Goal: Task Accomplishment & Management: Manage account settings

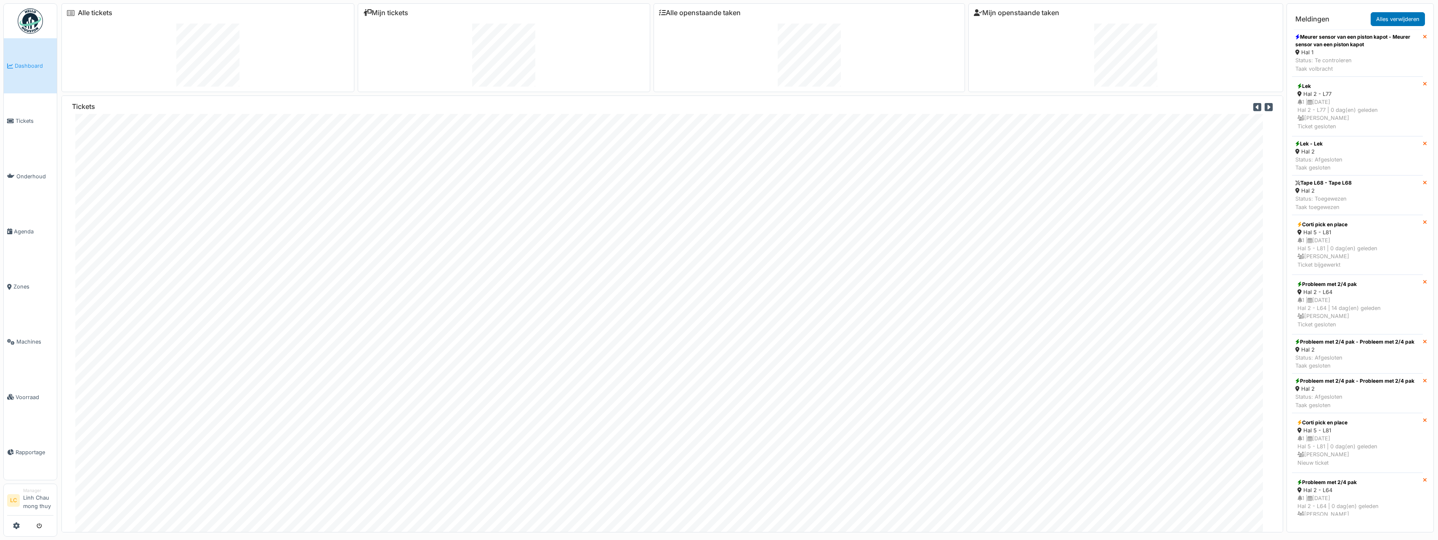
click at [19, 72] on link "Dashboard" at bounding box center [30, 65] width 53 height 55
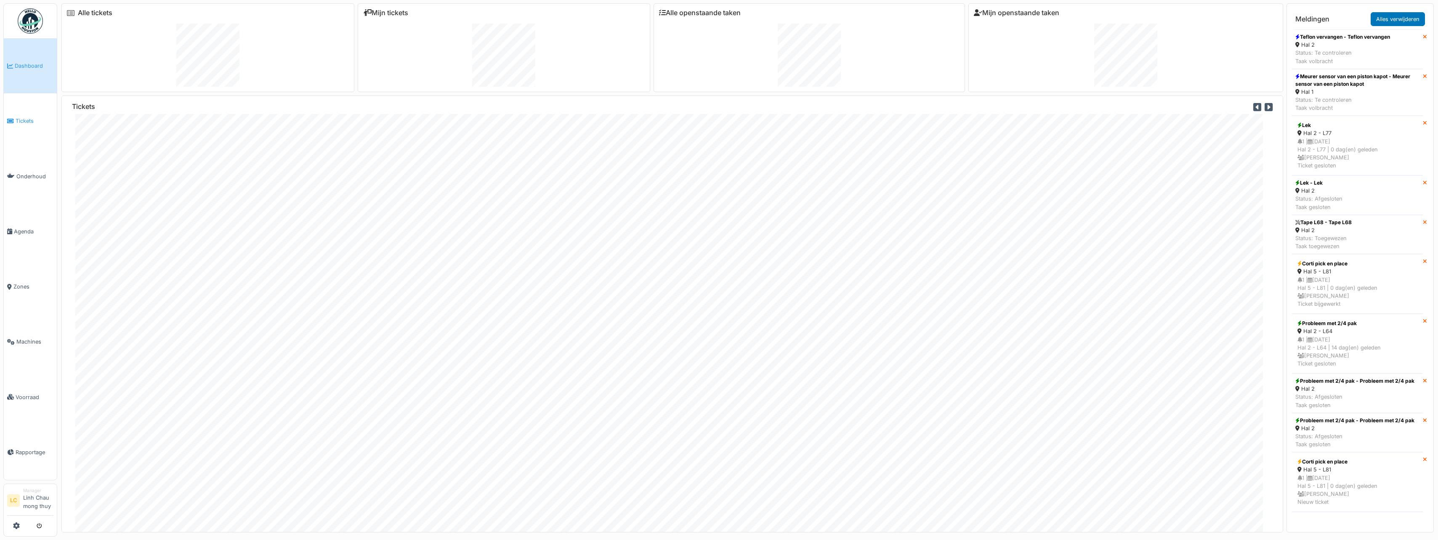
click at [27, 124] on span "Tickets" at bounding box center [35, 121] width 38 height 8
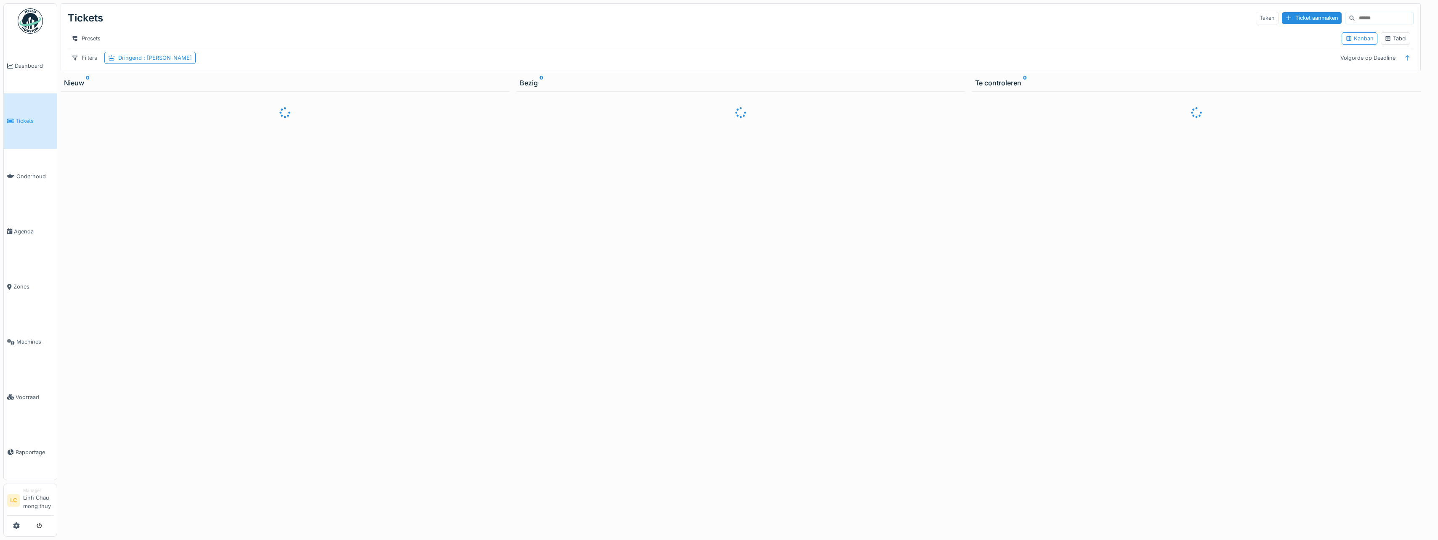
click at [1355, 16] on input at bounding box center [1384, 18] width 58 height 12
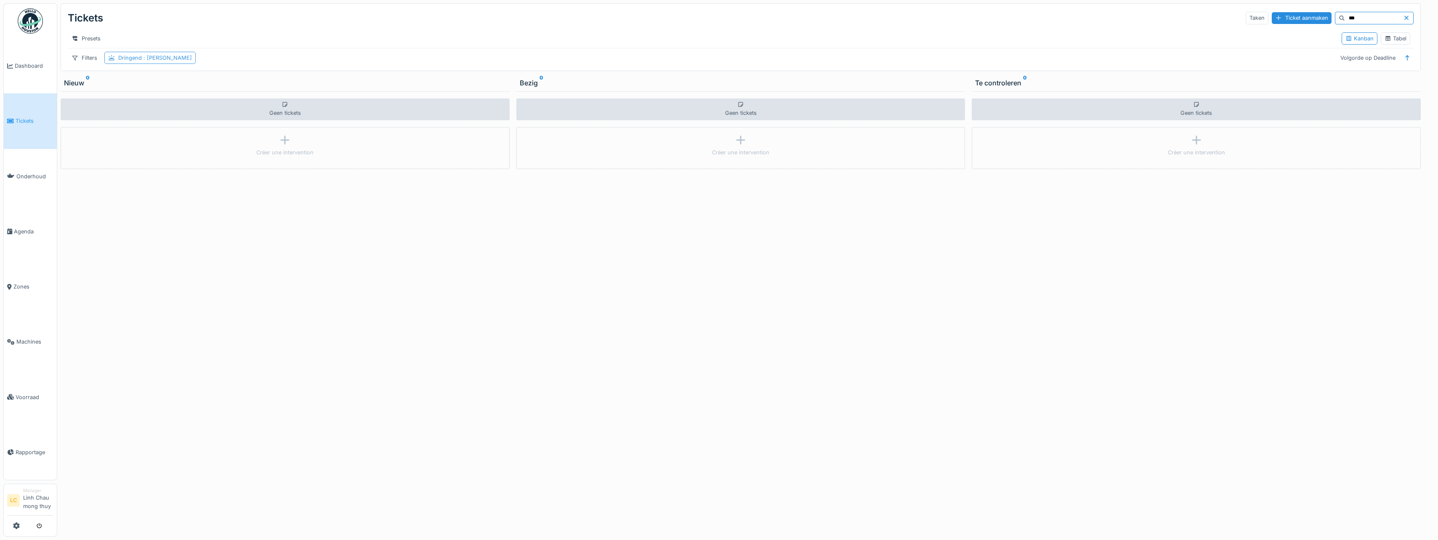
type input "***"
click at [122, 62] on div "Dringend : Ja" at bounding box center [155, 58] width 74 height 8
click at [191, 88] on div "Verwijderen" at bounding box center [179, 85] width 47 height 11
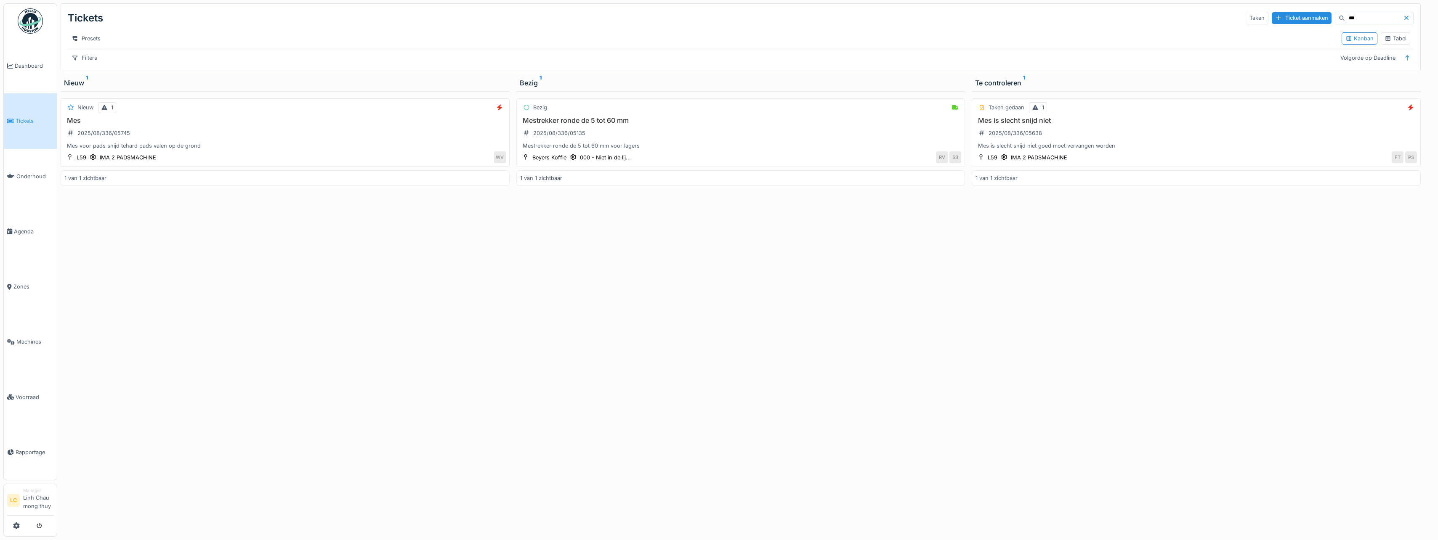
click at [372, 143] on div "Mes 2025/08/336/05745 Mes voor pads snijd tehard pads valen op de grond" at bounding box center [284, 134] width 441 height 34
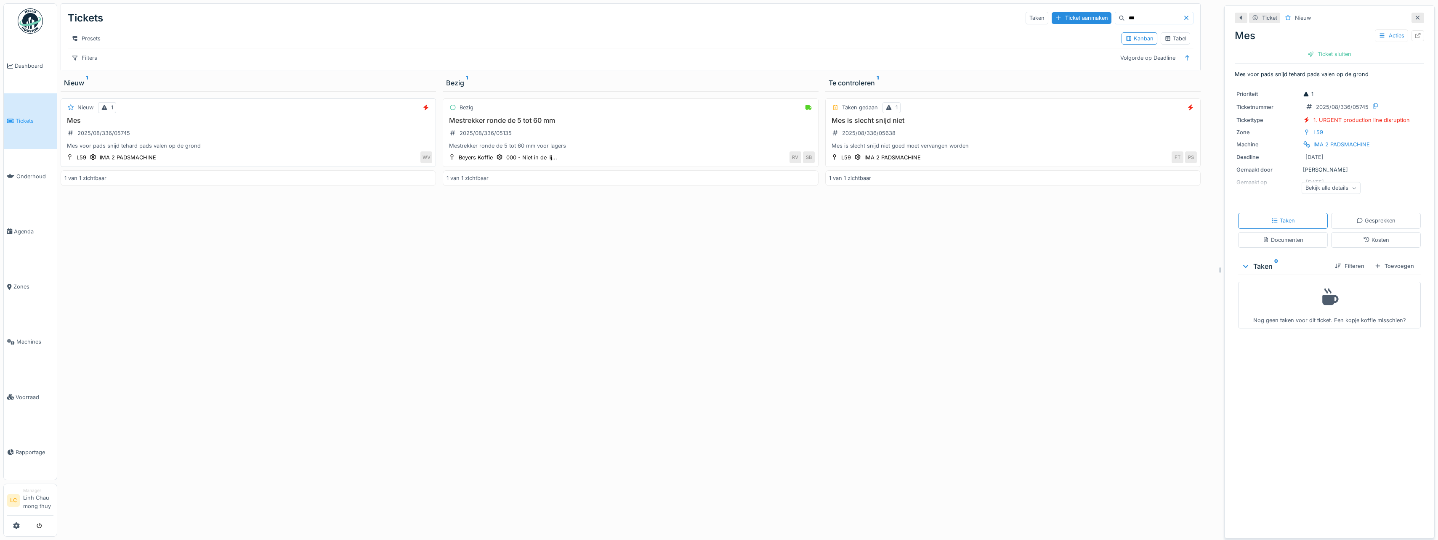
click at [170, 125] on h3 "Mes" at bounding box center [248, 121] width 368 height 8
click at [1414, 40] on div at bounding box center [1417, 36] width 7 height 8
click at [35, 27] on img at bounding box center [30, 20] width 25 height 25
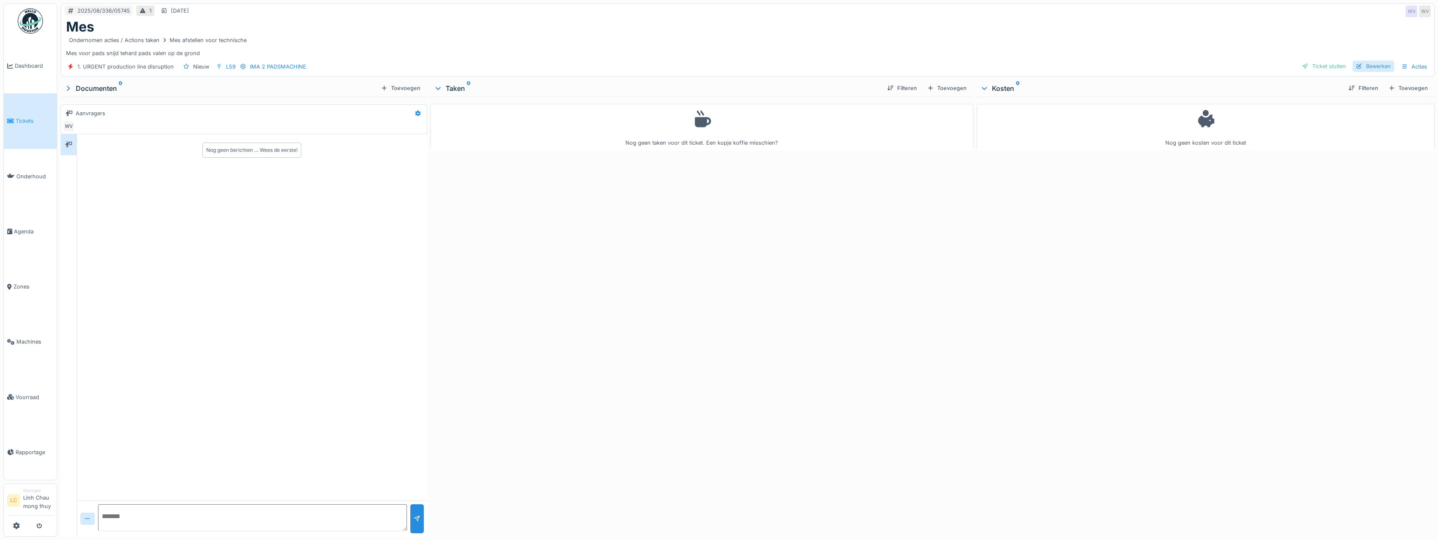
click at [1366, 70] on div "Bewerken" at bounding box center [1373, 66] width 42 height 11
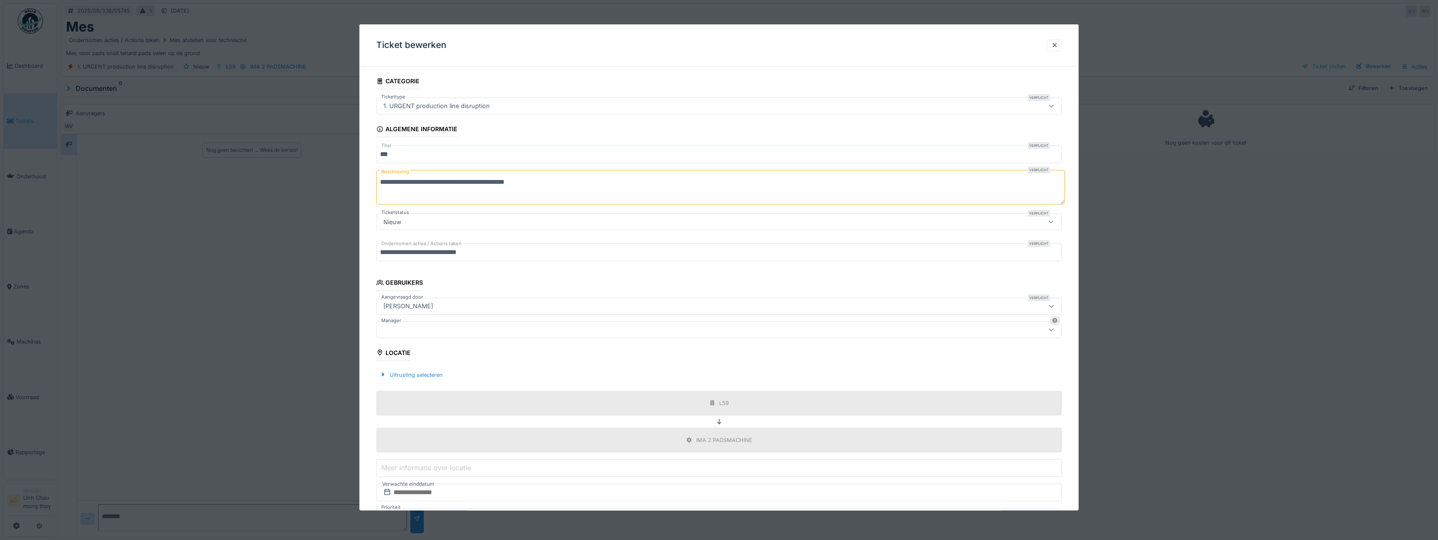
click at [471, 331] on div at bounding box center [681, 329] width 603 height 9
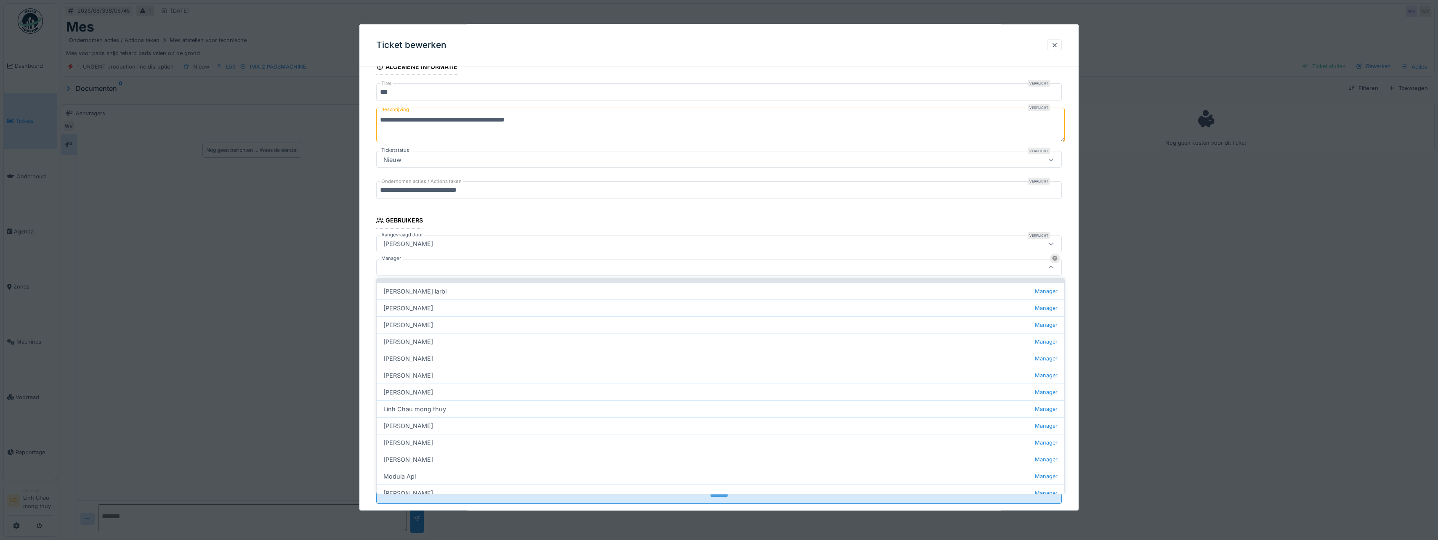
scroll to position [126, 0]
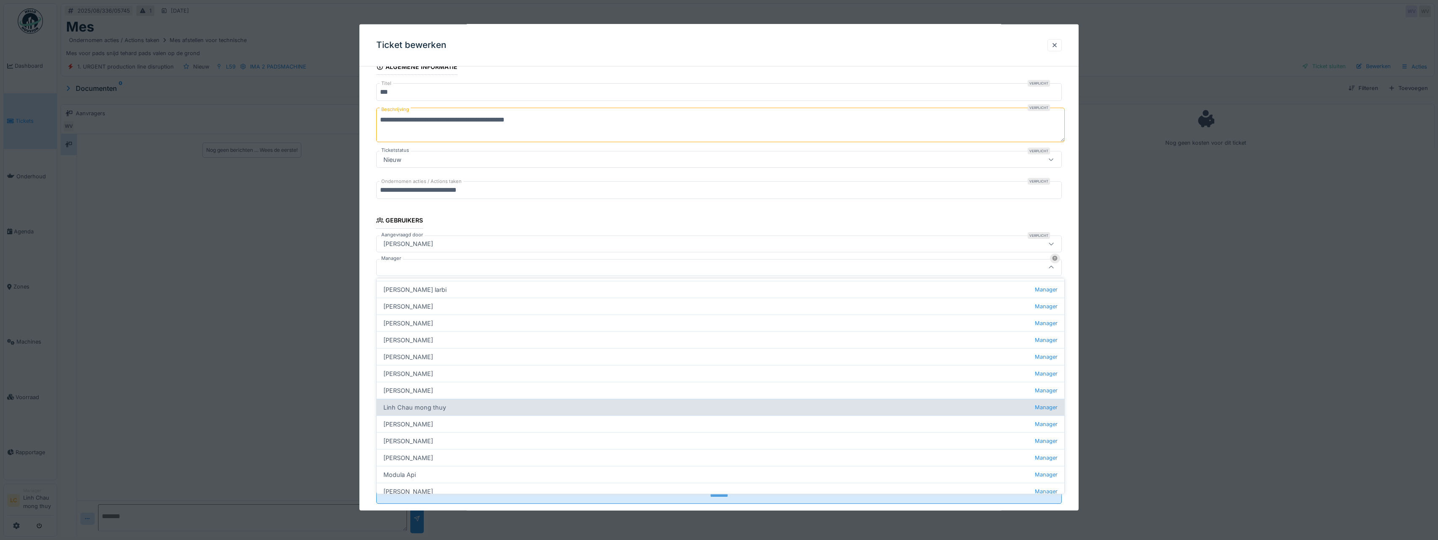
click at [411, 406] on div "Linh Chau mong thuy Manager" at bounding box center [721, 407] width 688 height 17
type input "****"
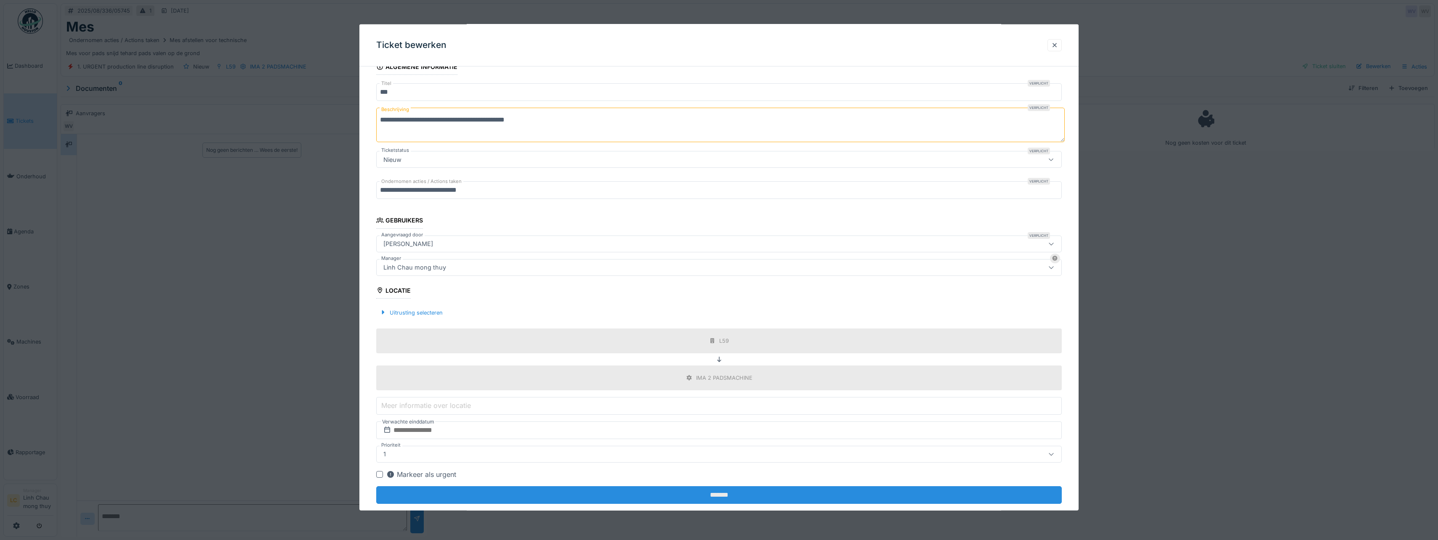
click at [744, 501] on input "*******" at bounding box center [718, 495] width 685 height 18
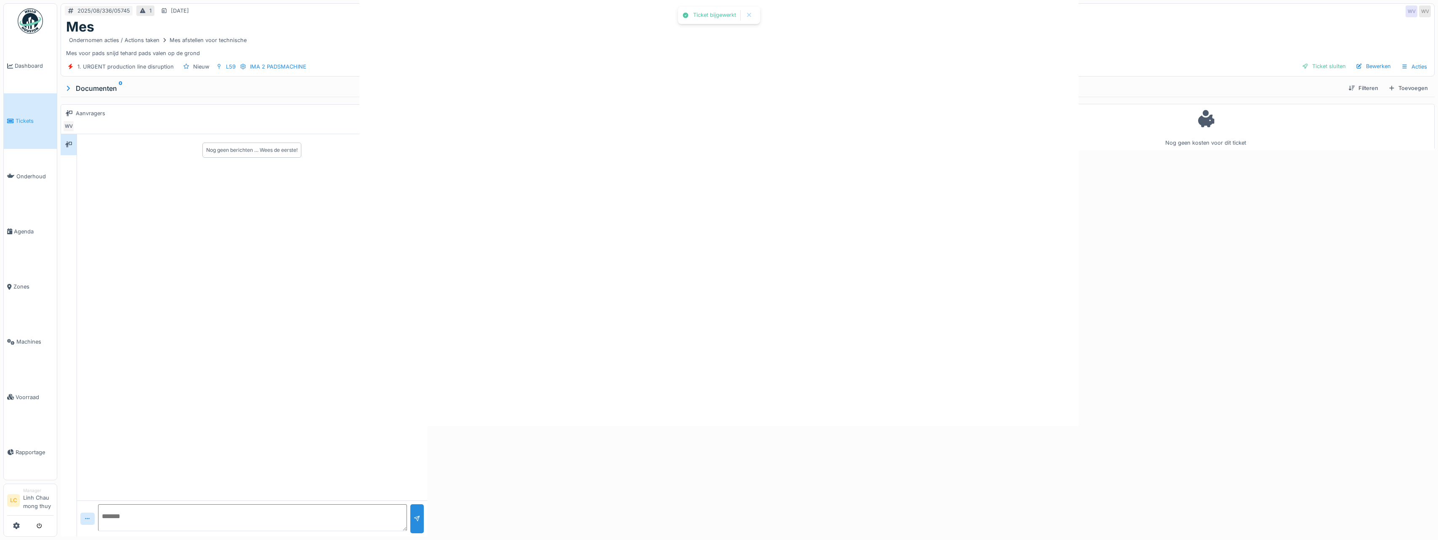
scroll to position [0, 0]
click at [951, 90] on div "Toevoegen" at bounding box center [947, 87] width 46 height 11
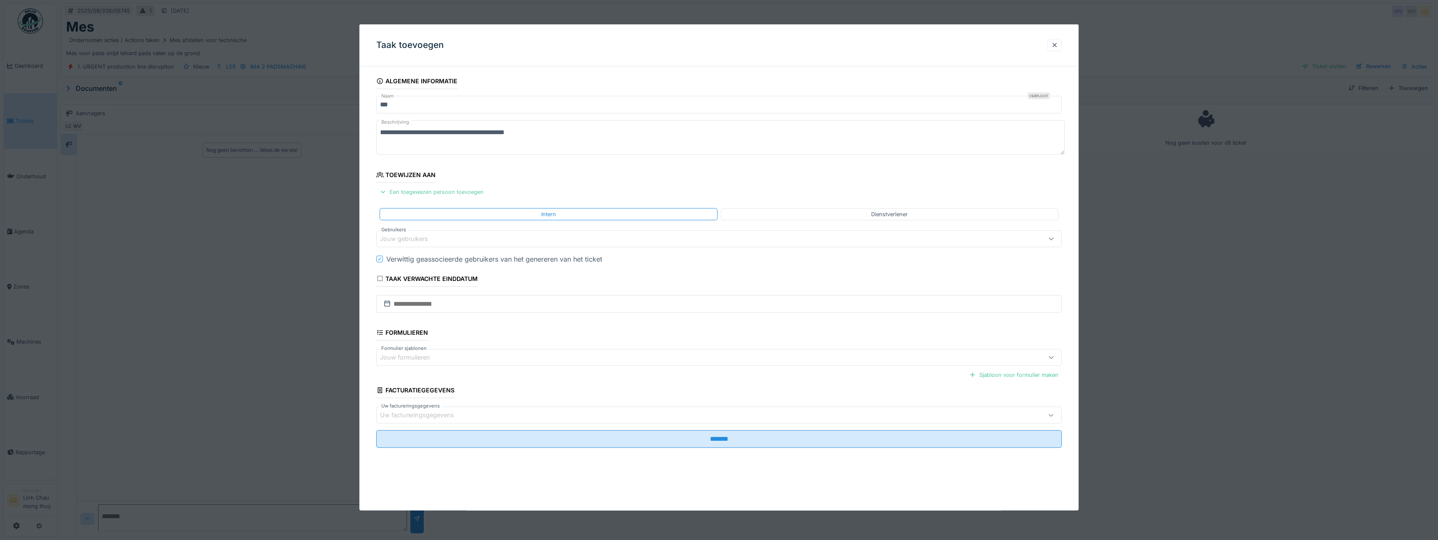
click at [412, 189] on div "Een toegewezen persoon toevoegen" at bounding box center [431, 191] width 111 height 11
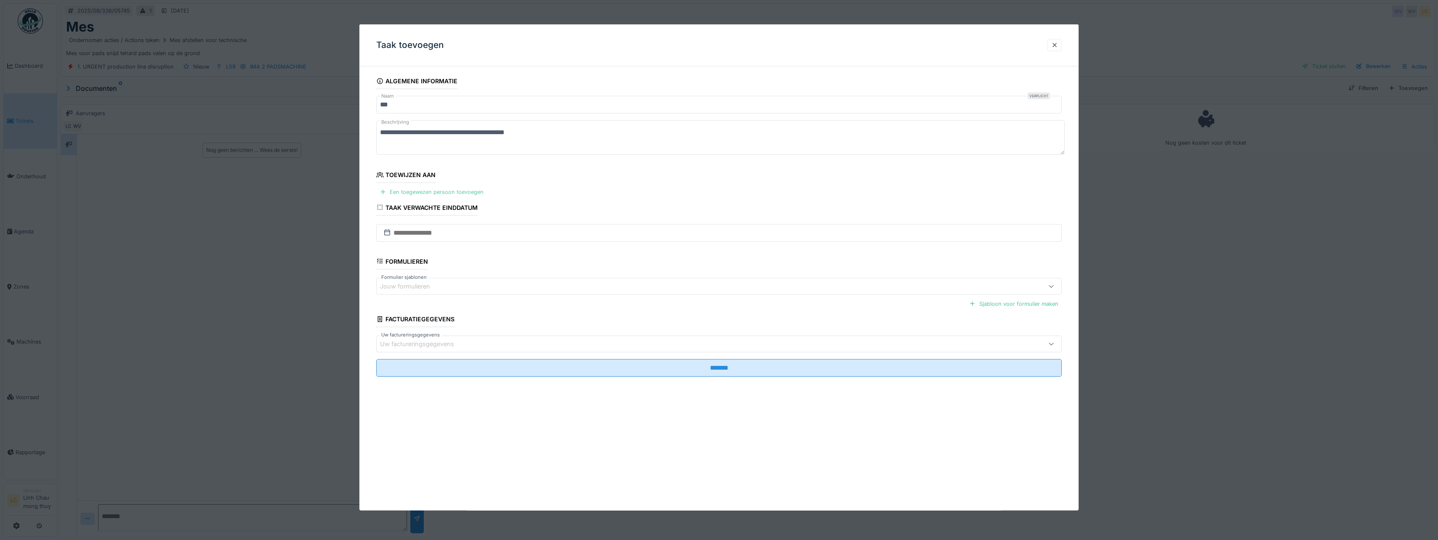
click at [451, 193] on div "Een toegewezen persoon toevoegen" at bounding box center [431, 191] width 111 height 11
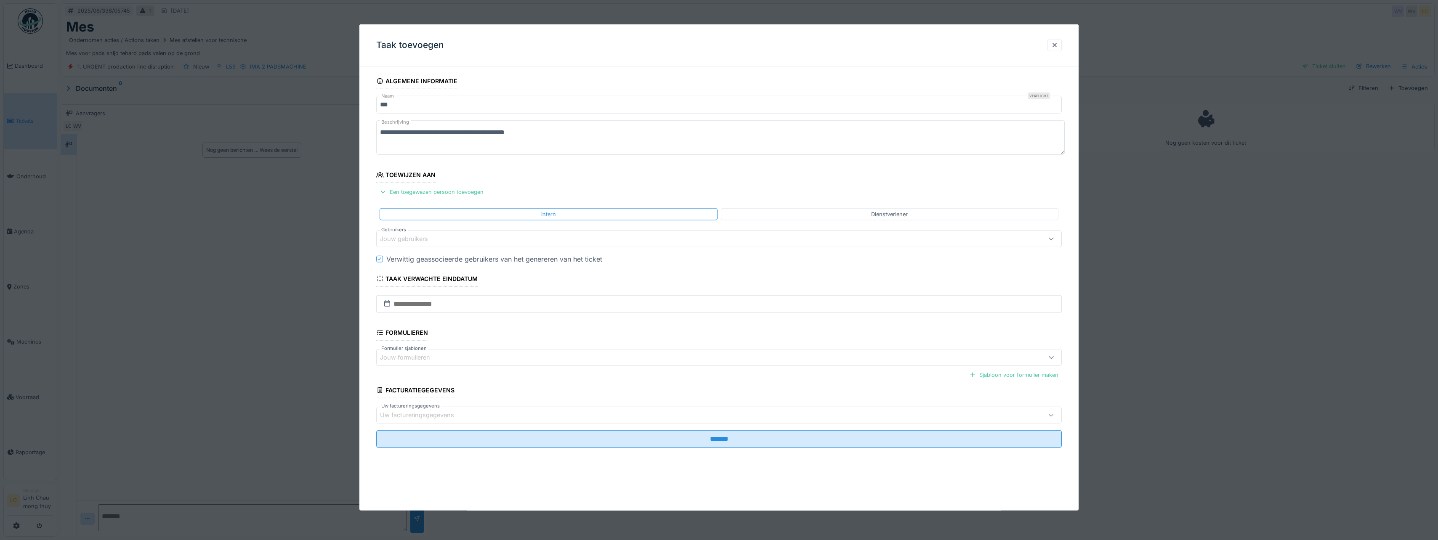
click at [438, 240] on div "Jouw gebruikers" at bounding box center [410, 238] width 60 height 9
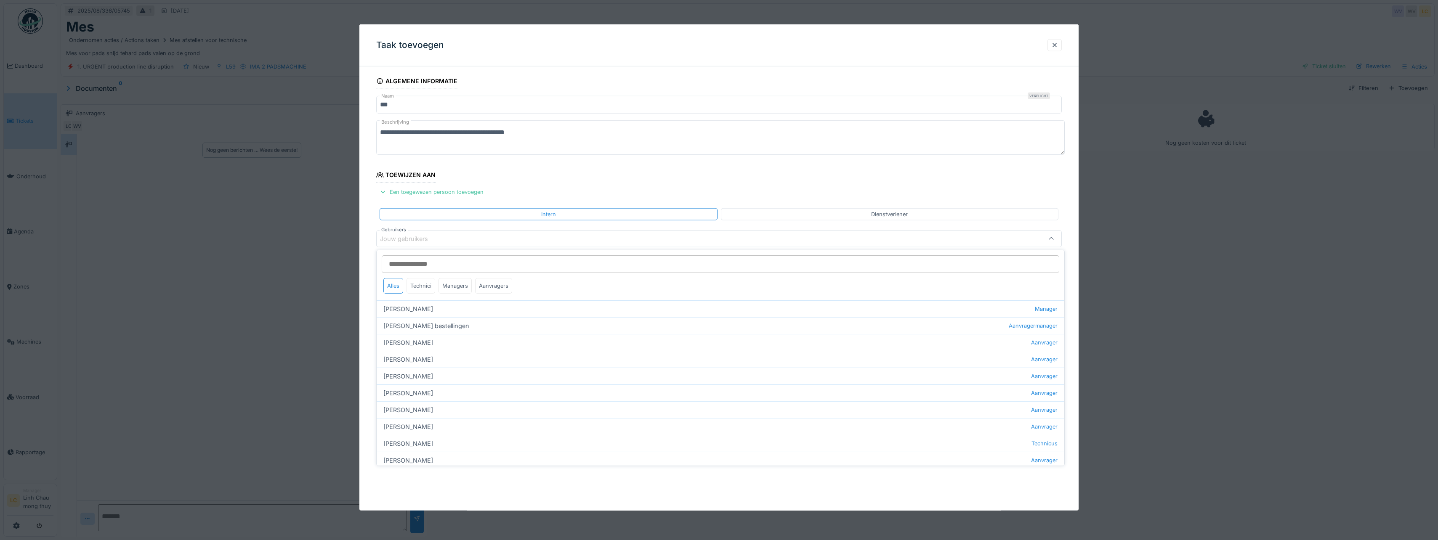
click at [427, 287] on div "Technici" at bounding box center [420, 286] width 29 height 16
click at [410, 463] on div "Ismail Kosar Technicus" at bounding box center [721, 460] width 688 height 17
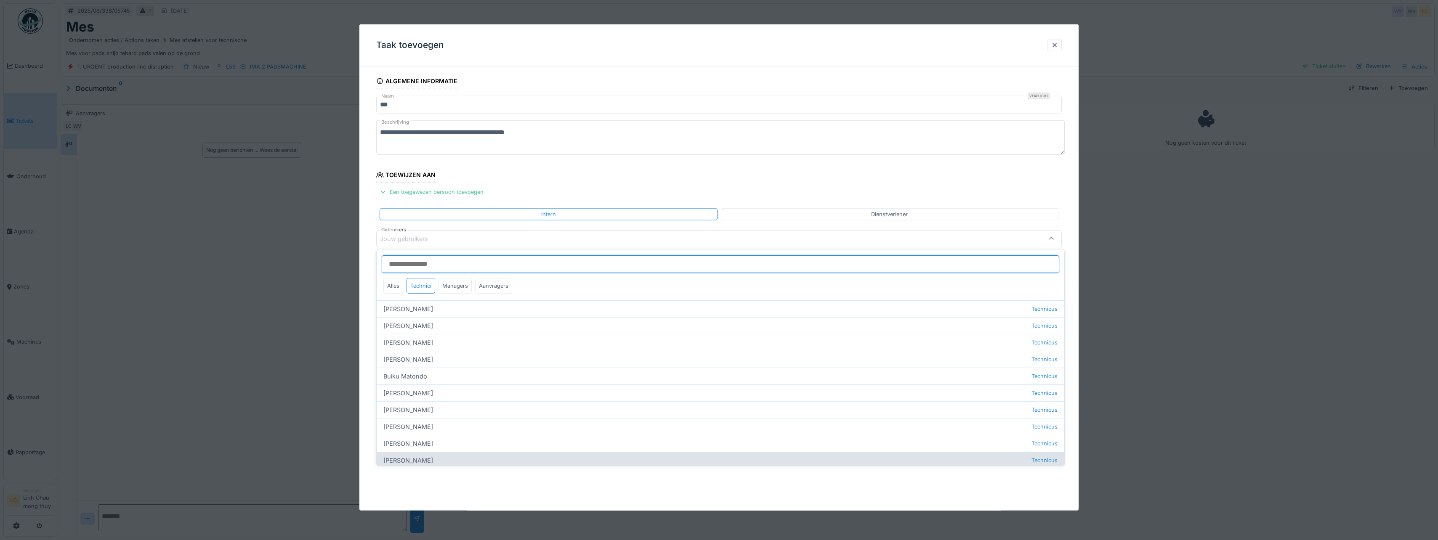
type input "****"
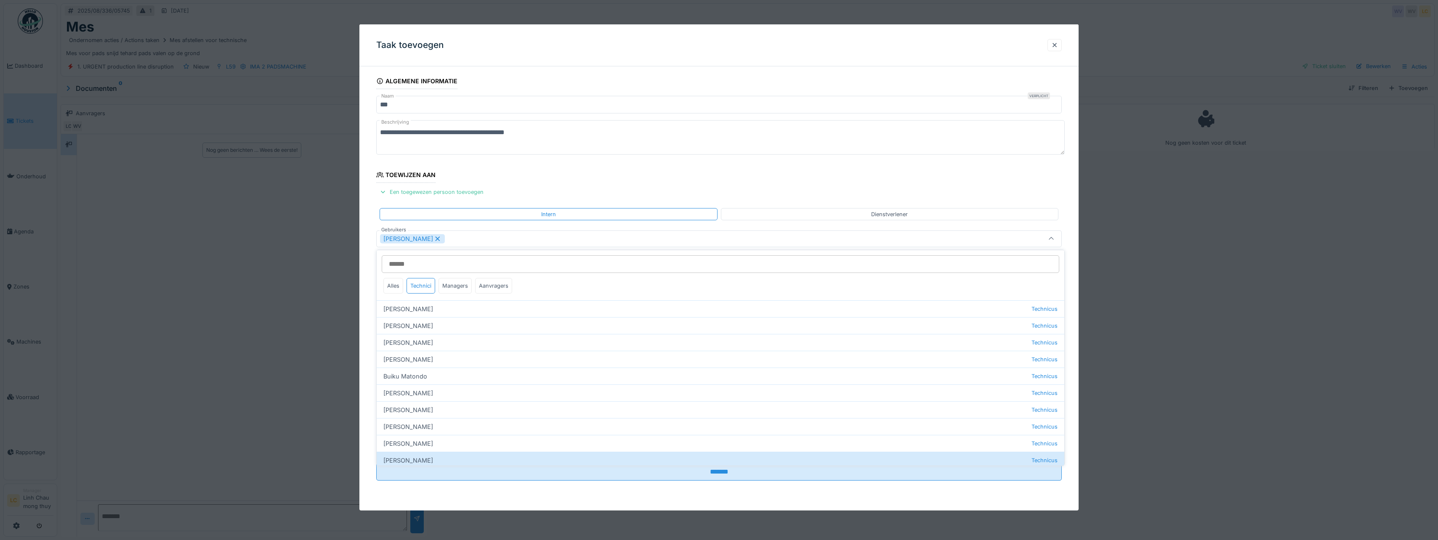
click at [554, 192] on fieldset "**********" at bounding box center [718, 280] width 685 height 414
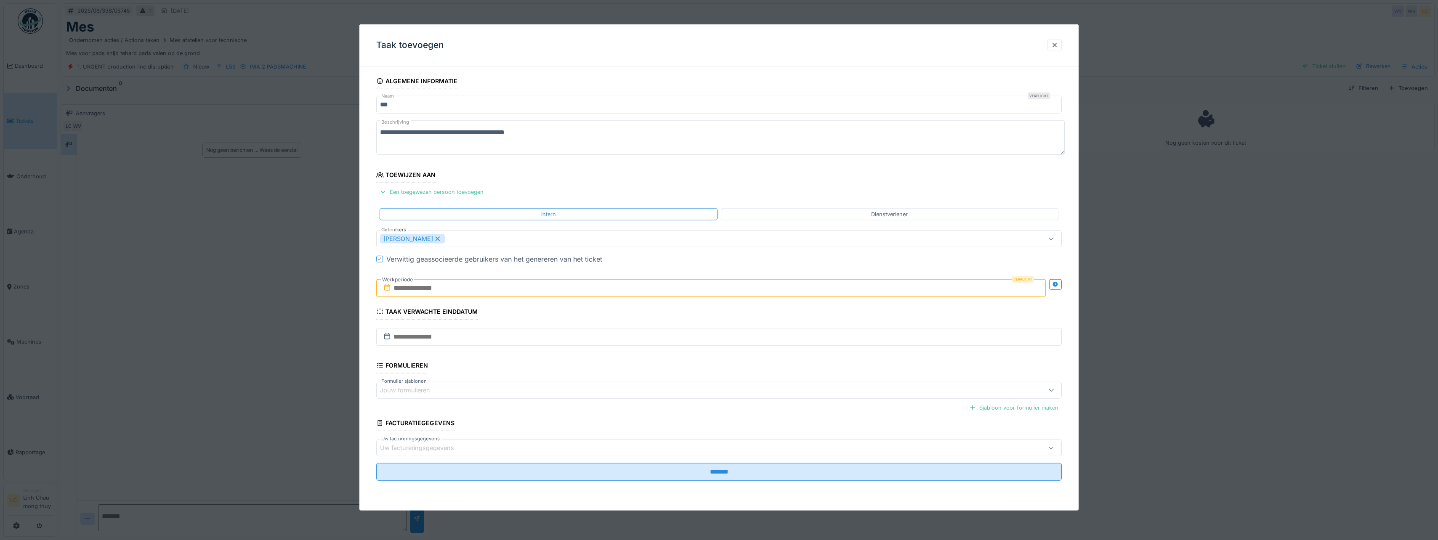
click at [424, 288] on input "text" at bounding box center [710, 288] width 669 height 18
click at [700, 385] on div "20" at bounding box center [698, 384] width 11 height 12
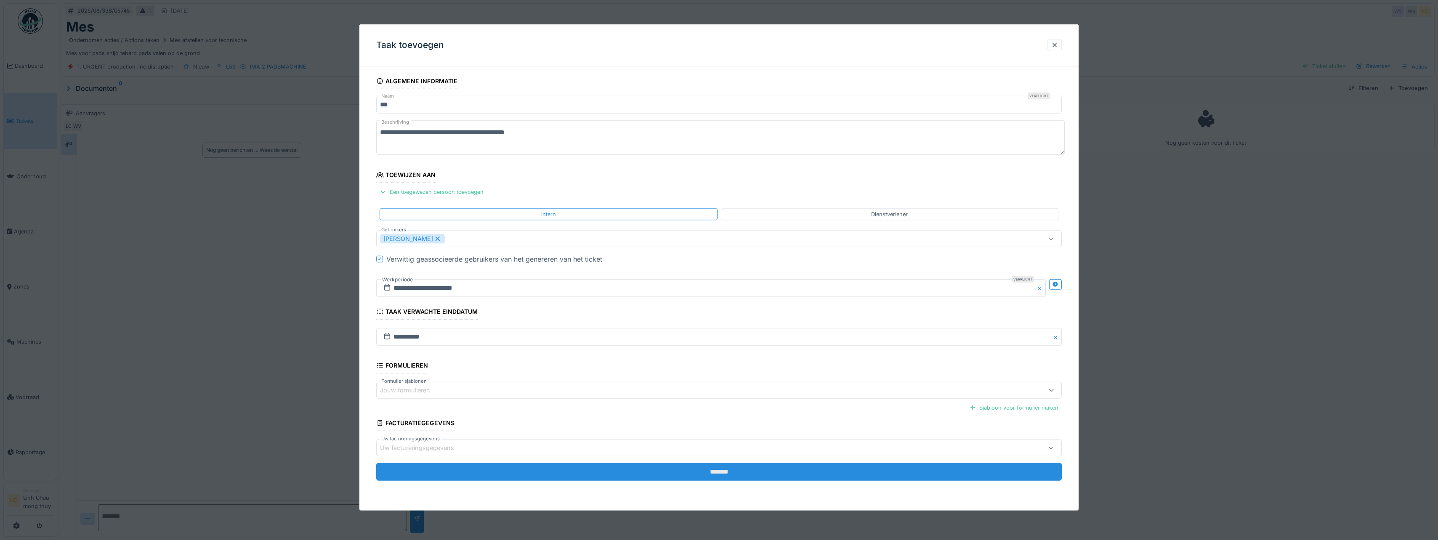
click at [725, 470] on input "*******" at bounding box center [718, 472] width 685 height 18
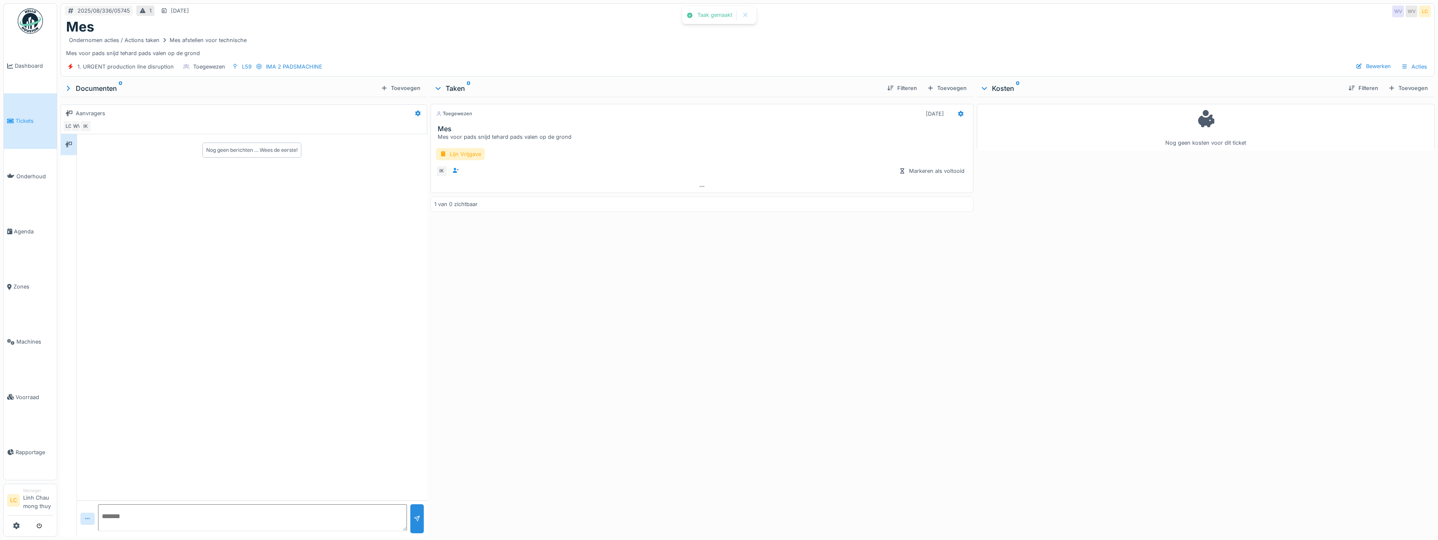
click at [695, 400] on div "Toegewezen 20-8-2025 Mes Mes voor pads snijd tehard pads valen op de grond Lijn…" at bounding box center [701, 315] width 543 height 437
click at [24, 28] on img at bounding box center [30, 20] width 25 height 25
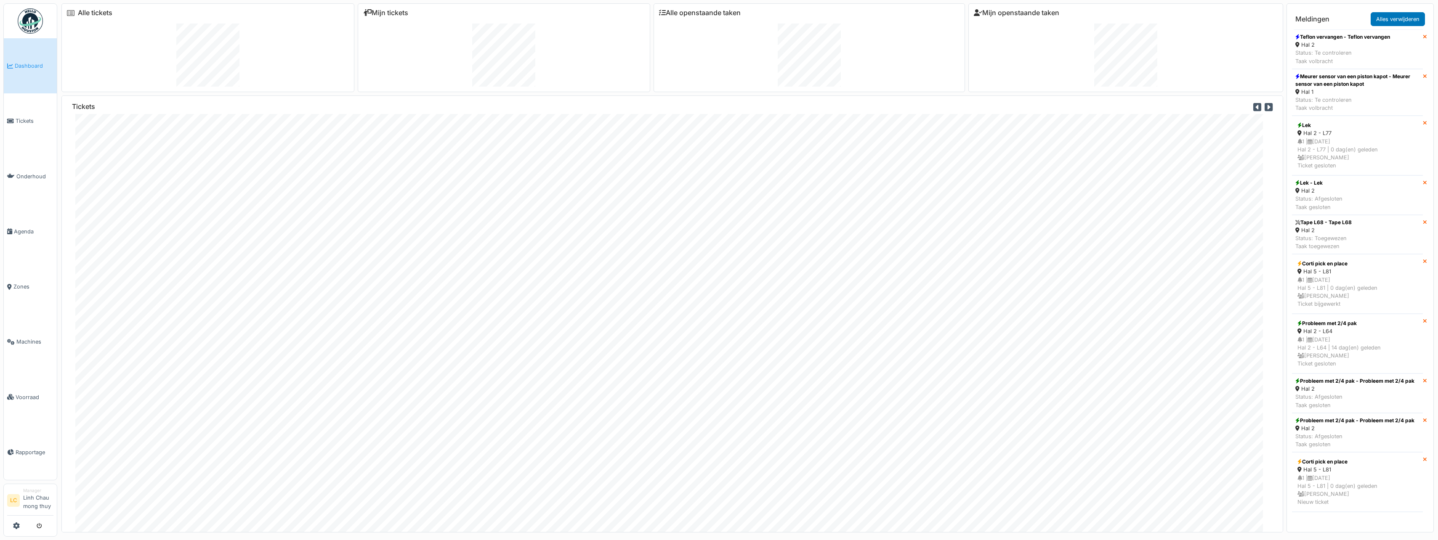
drag, startPoint x: 29, startPoint y: 31, endPoint x: 29, endPoint y: 25, distance: 6.3
click at [29, 31] on img at bounding box center [30, 20] width 25 height 25
click at [35, 124] on span "Tickets" at bounding box center [35, 121] width 38 height 8
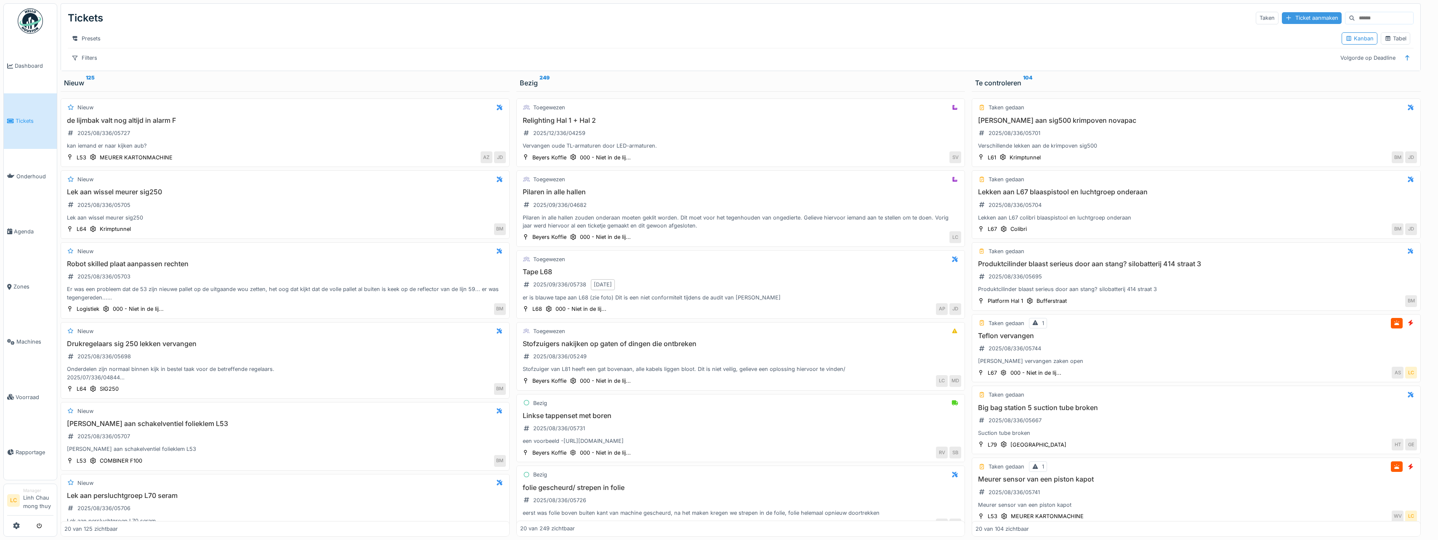
click at [1282, 15] on div "Ticket aanmaken" at bounding box center [1312, 17] width 60 height 11
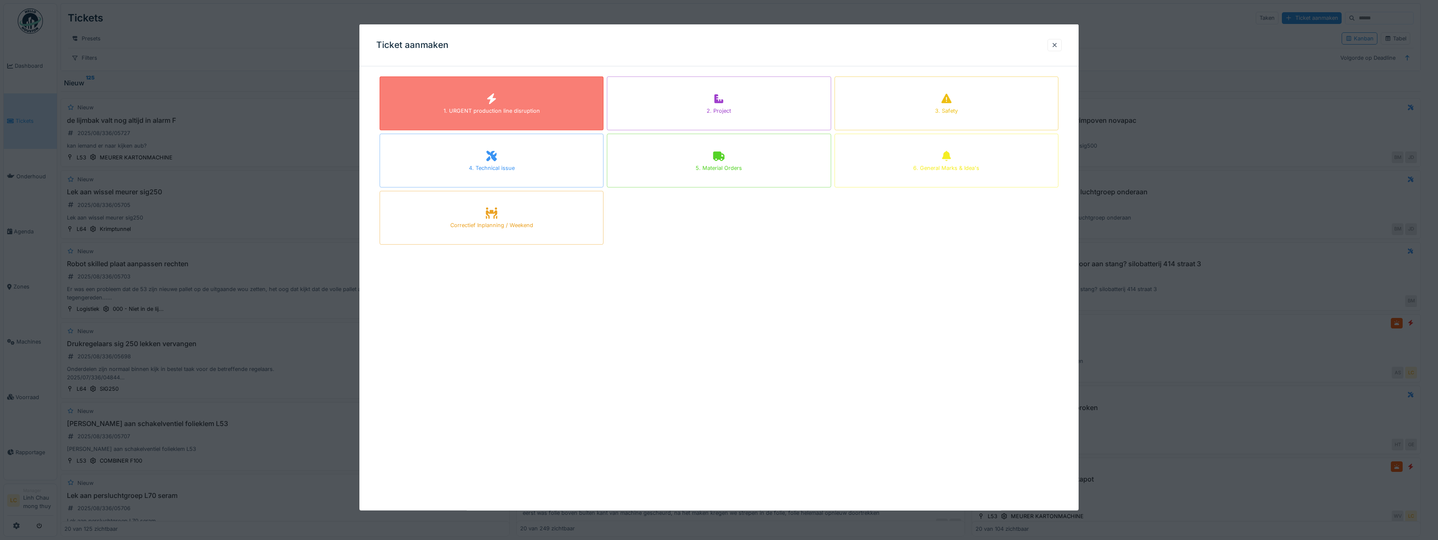
click at [517, 95] on div "1. URGENT production line disruption" at bounding box center [492, 104] width 224 height 54
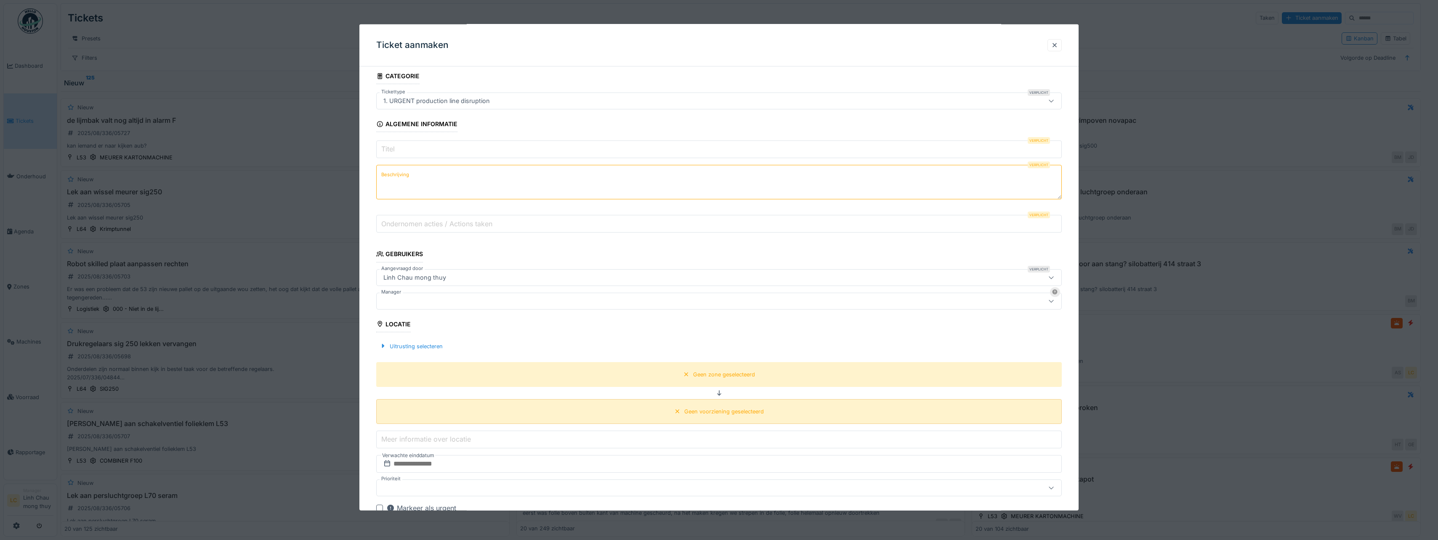
scroll to position [42, 0]
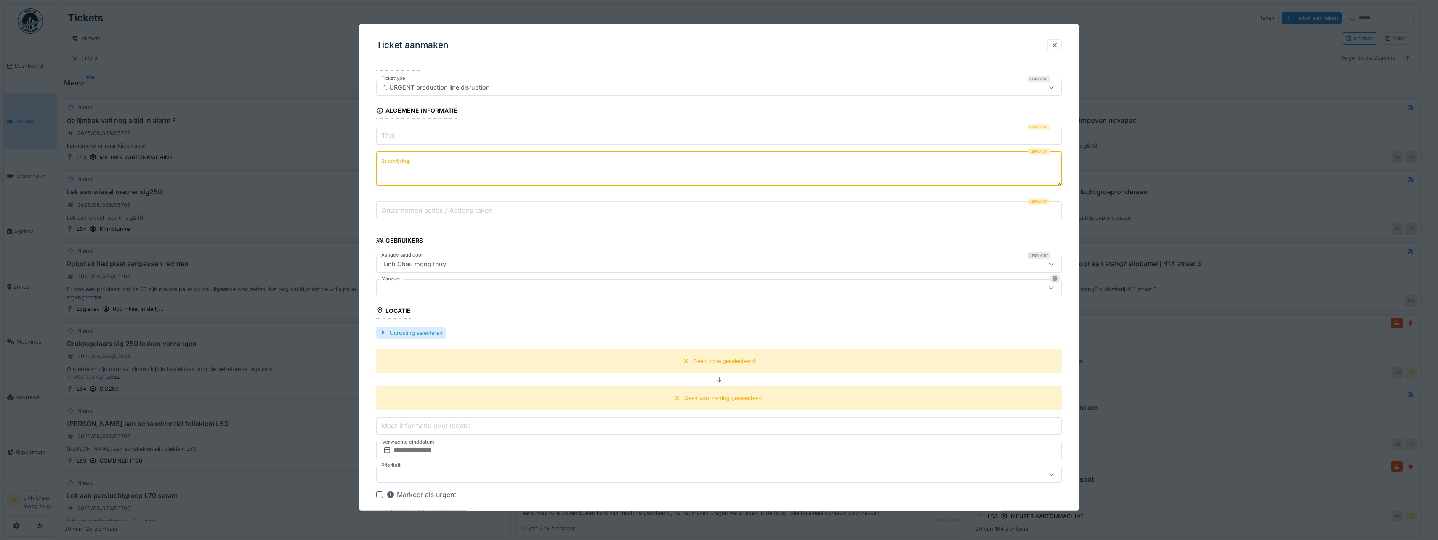
click at [410, 335] on div "Uitrusting selecteren" at bounding box center [411, 332] width 70 height 11
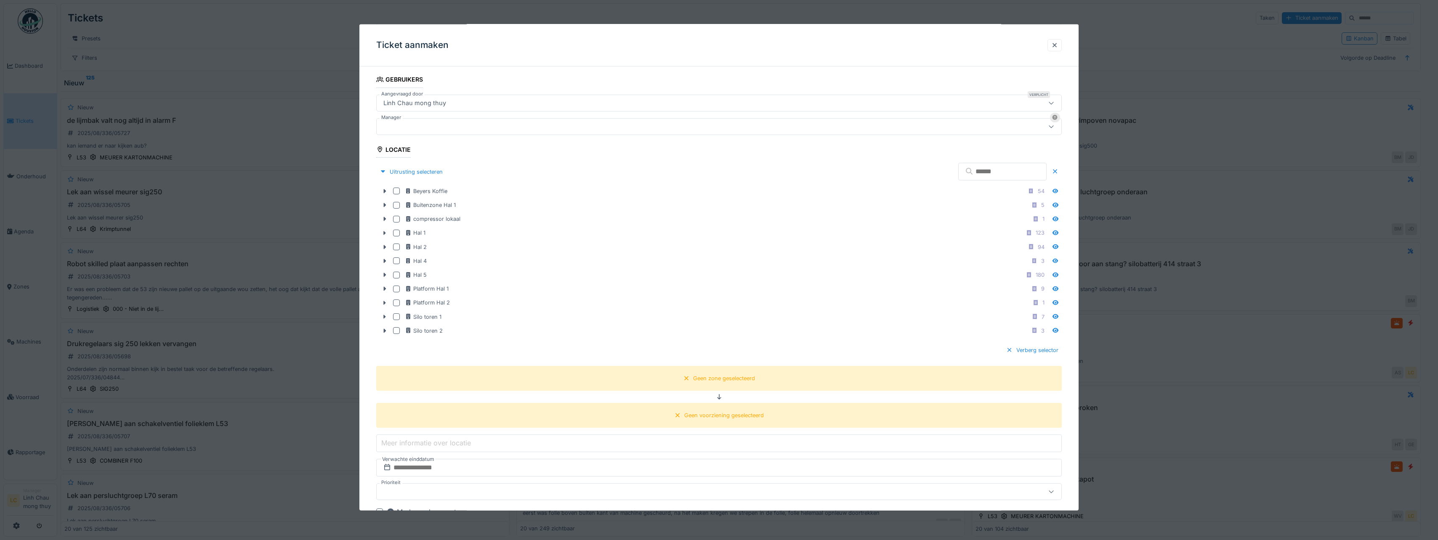
scroll to position [210, 0]
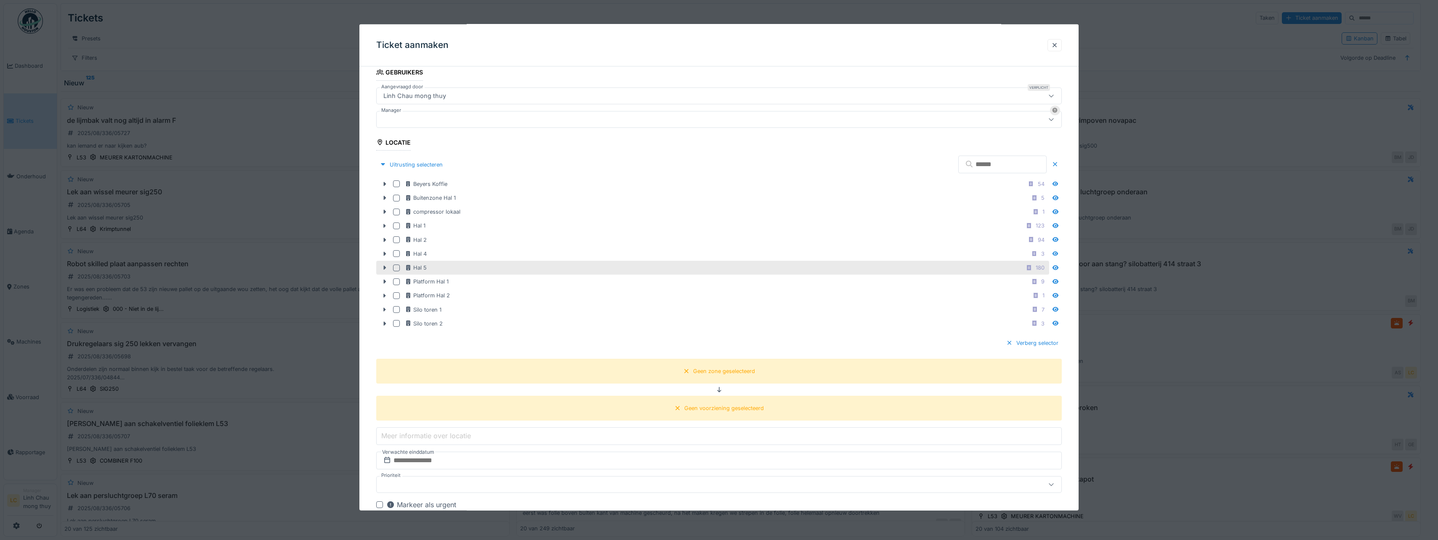
click at [397, 266] on div at bounding box center [396, 267] width 7 height 7
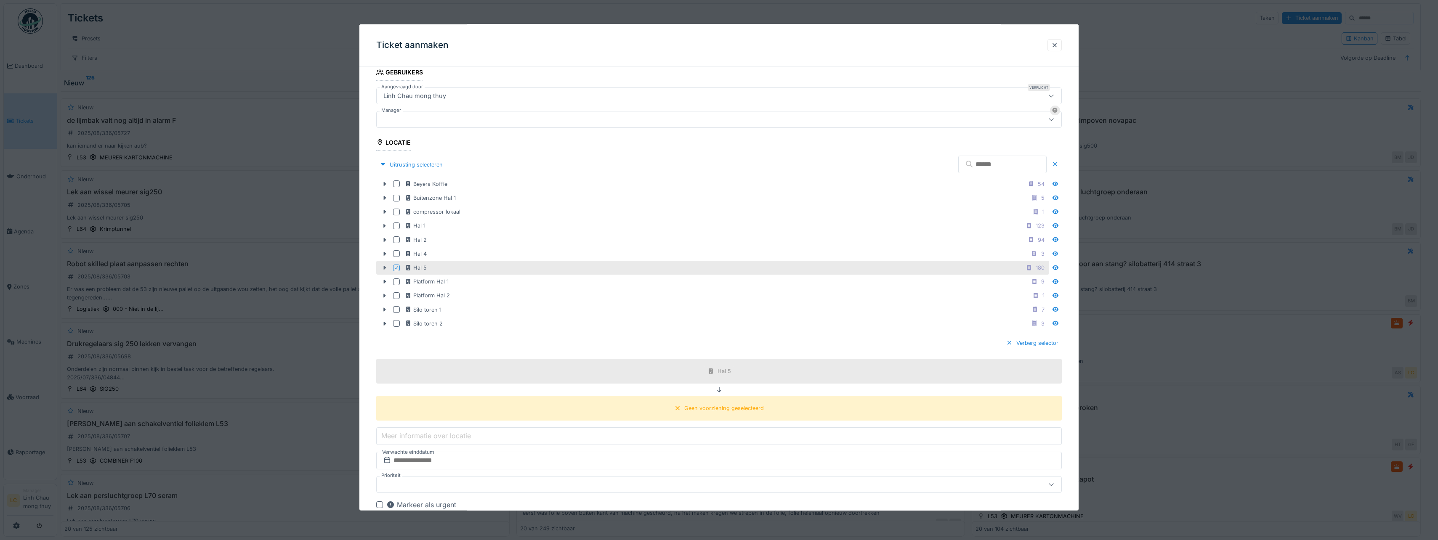
click at [385, 269] on icon at bounding box center [385, 268] width 3 height 4
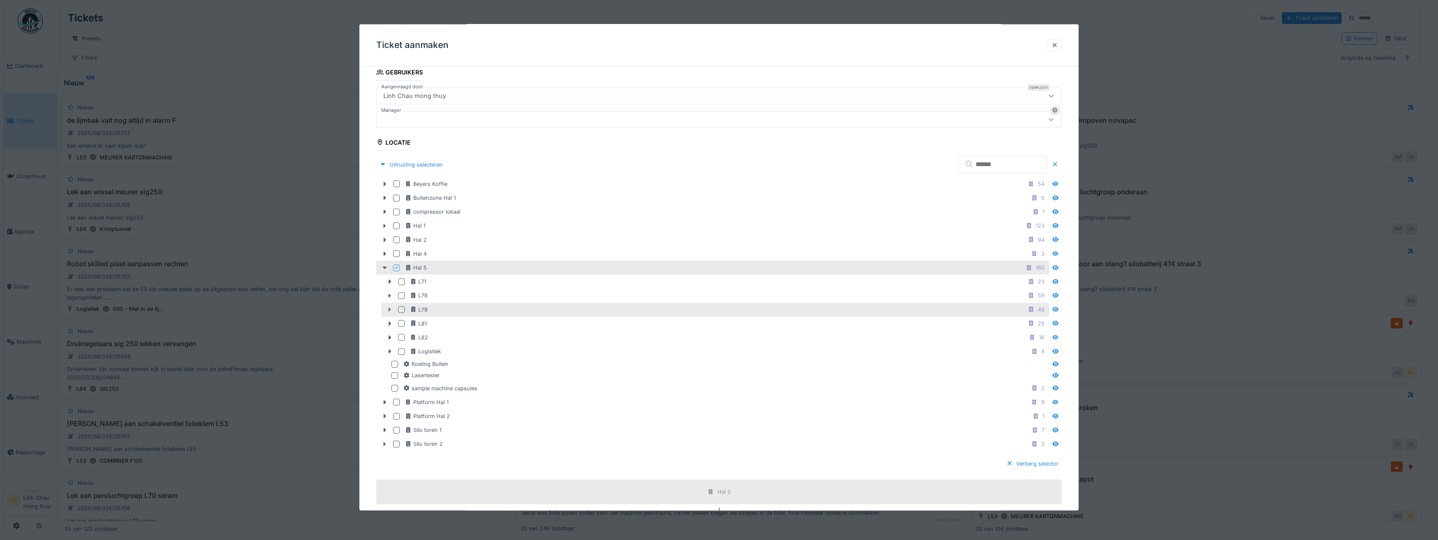
click at [391, 309] on icon at bounding box center [389, 309] width 7 height 5
